Goal: Task Accomplishment & Management: Use online tool/utility

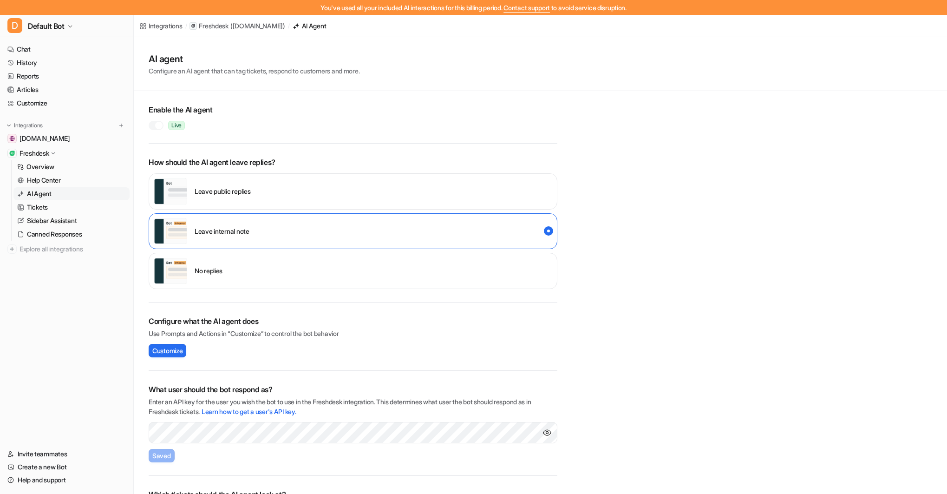
click at [535, 7] on span "Contact support" at bounding box center [526, 8] width 46 height 8
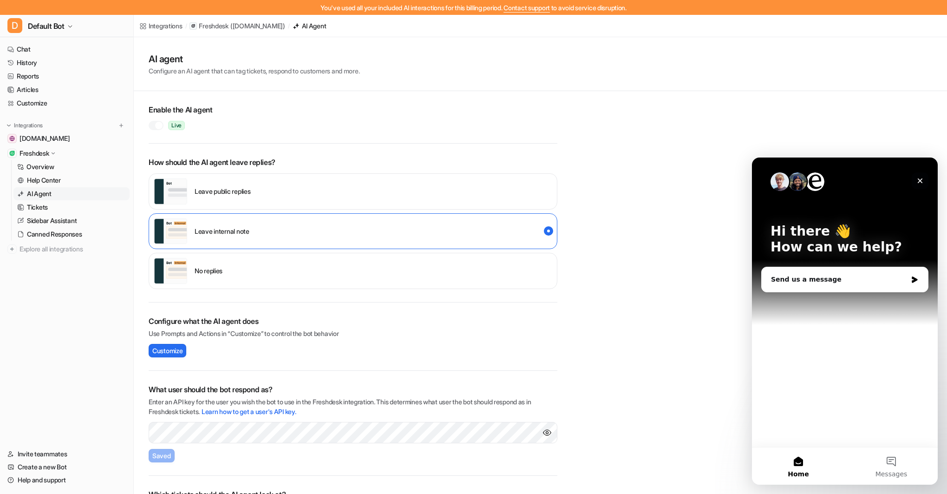
click at [921, 180] on icon "Close" at bounding box center [919, 180] width 7 height 7
click at [918, 180] on div "AI agent Configure an AI agent that can tag tickets, respond to customers and m…" at bounding box center [540, 290] width 813 height 506
click at [919, 182] on div "AI agent Configure an AI agent that can tag tickets, respond to customers and m…" at bounding box center [540, 290] width 813 height 506
click at [920, 182] on div "AI agent Configure an AI agent that can tag tickets, respond to customers and m…" at bounding box center [540, 290] width 813 height 506
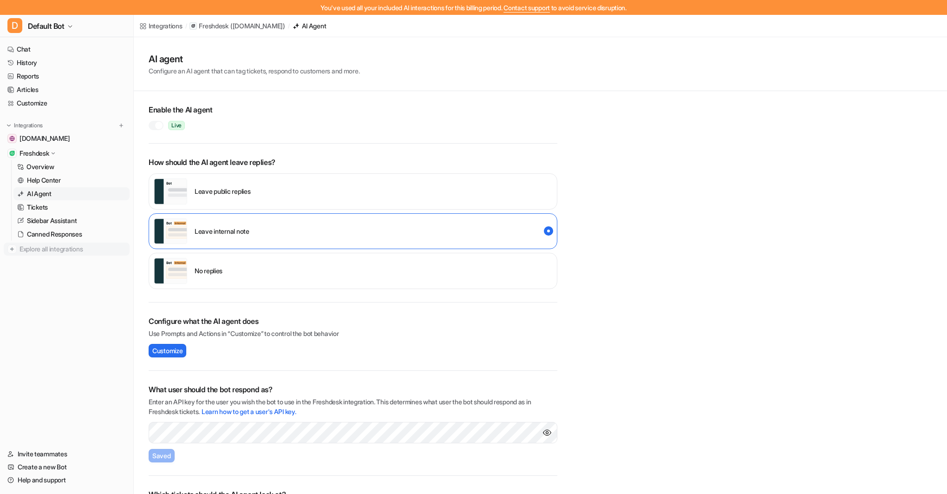
click at [46, 249] on span "Explore all integrations" at bounding box center [72, 248] width 106 height 15
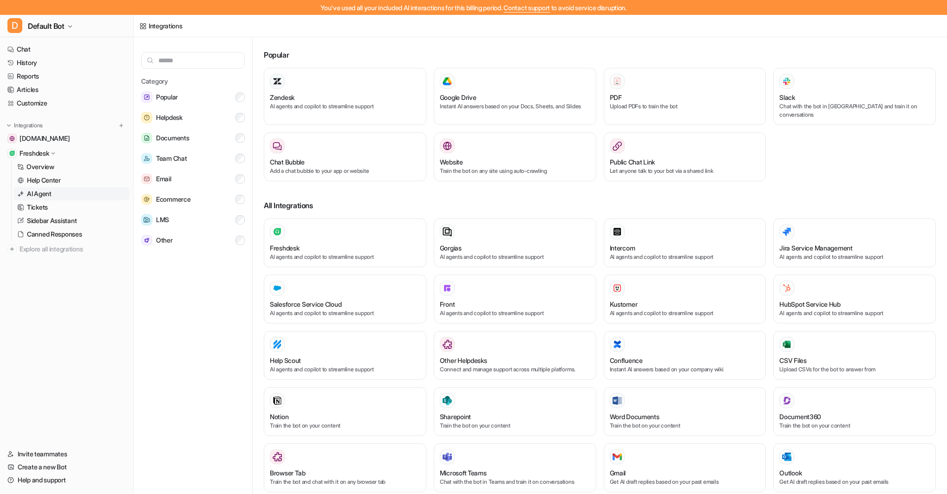
click at [44, 193] on p "AI Agent" at bounding box center [39, 193] width 25 height 9
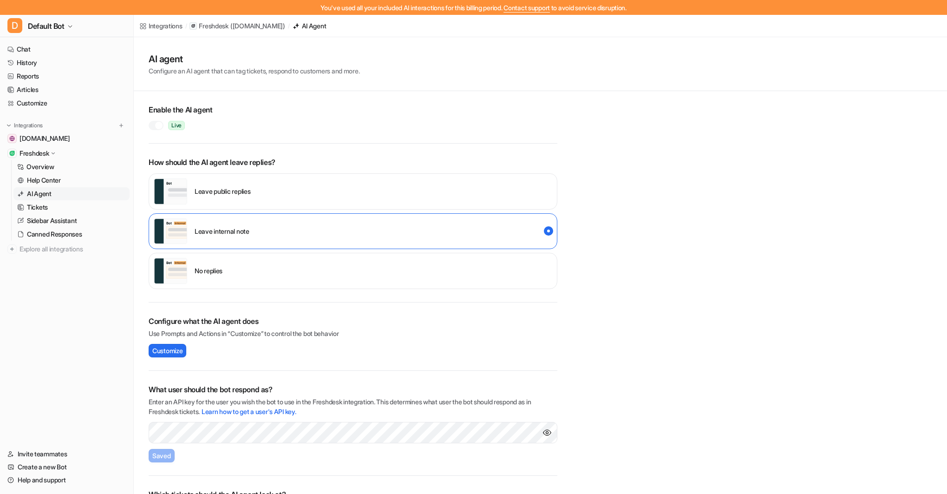
click at [238, 191] on p "Leave public replies" at bounding box center [223, 191] width 56 height 10
